Goal: Unclear

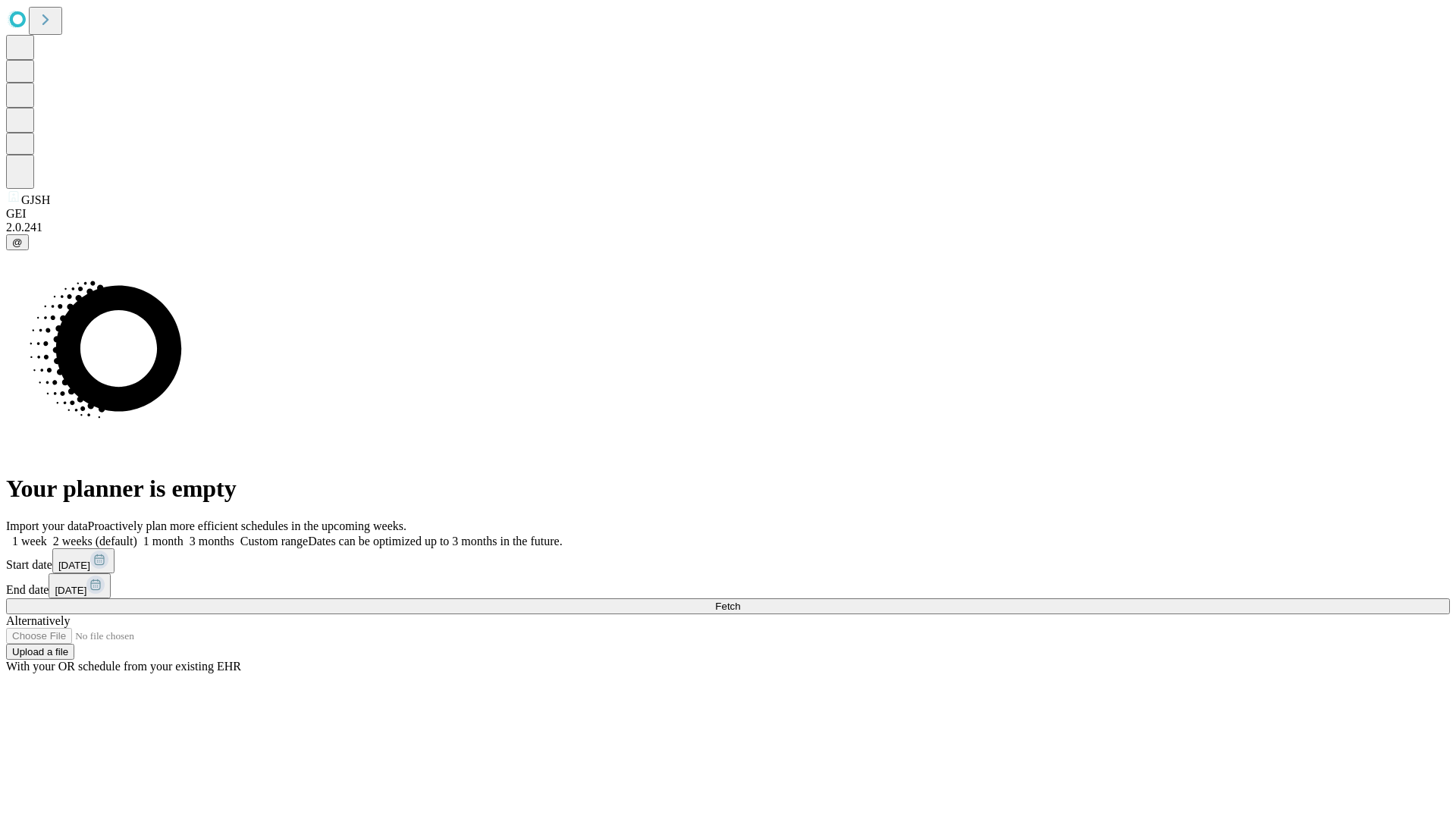
click at [740, 600] on span "Fetch" at bounding box center [728, 606] width 25 height 12
